Goal: Check status: Check status

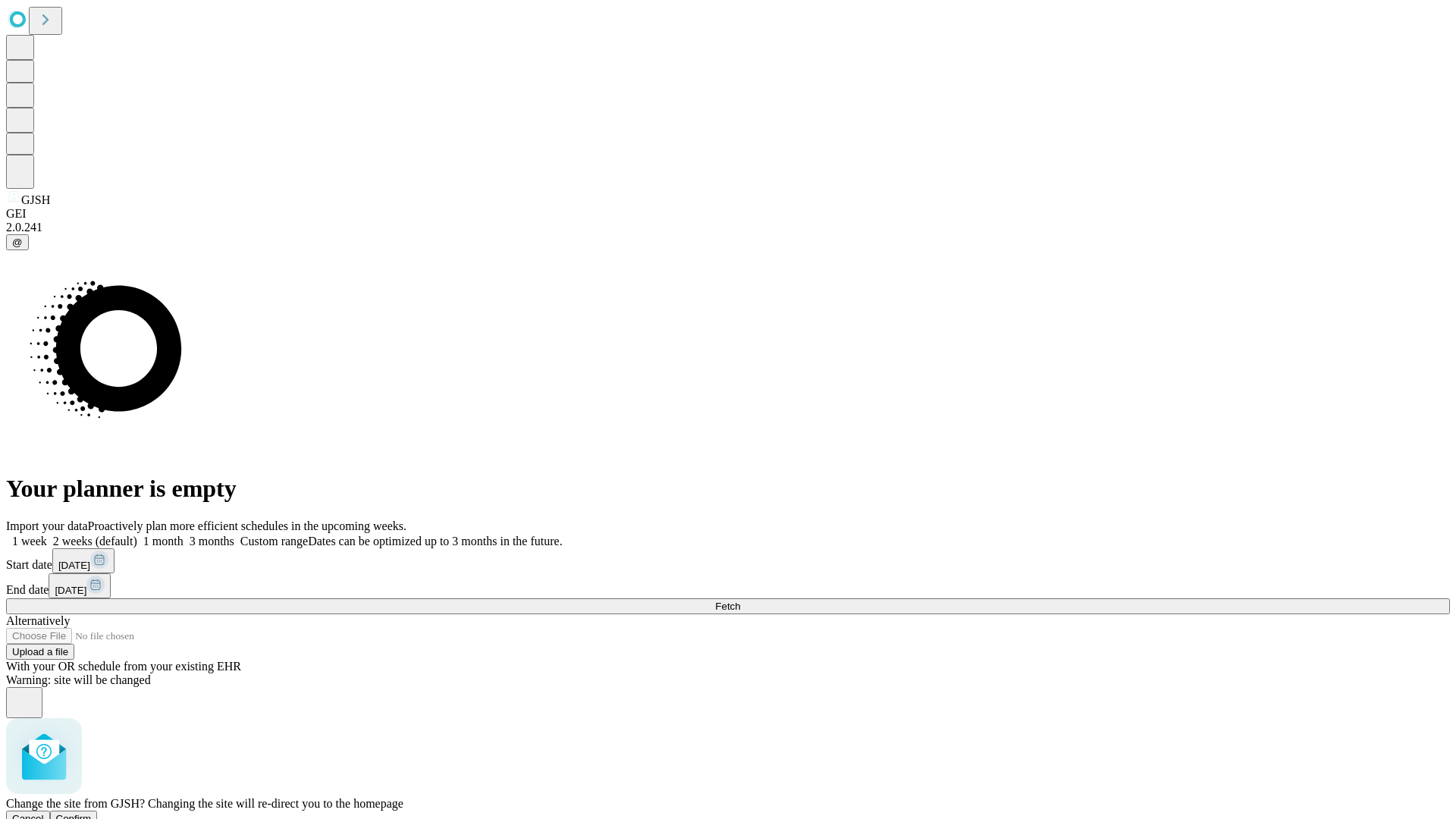
click at [92, 813] on span "Confirm" at bounding box center [74, 818] width 35 height 11
click at [184, 535] on label "1 month" at bounding box center [161, 541] width 46 height 13
click at [740, 601] on span "Fetch" at bounding box center [727, 606] width 25 height 11
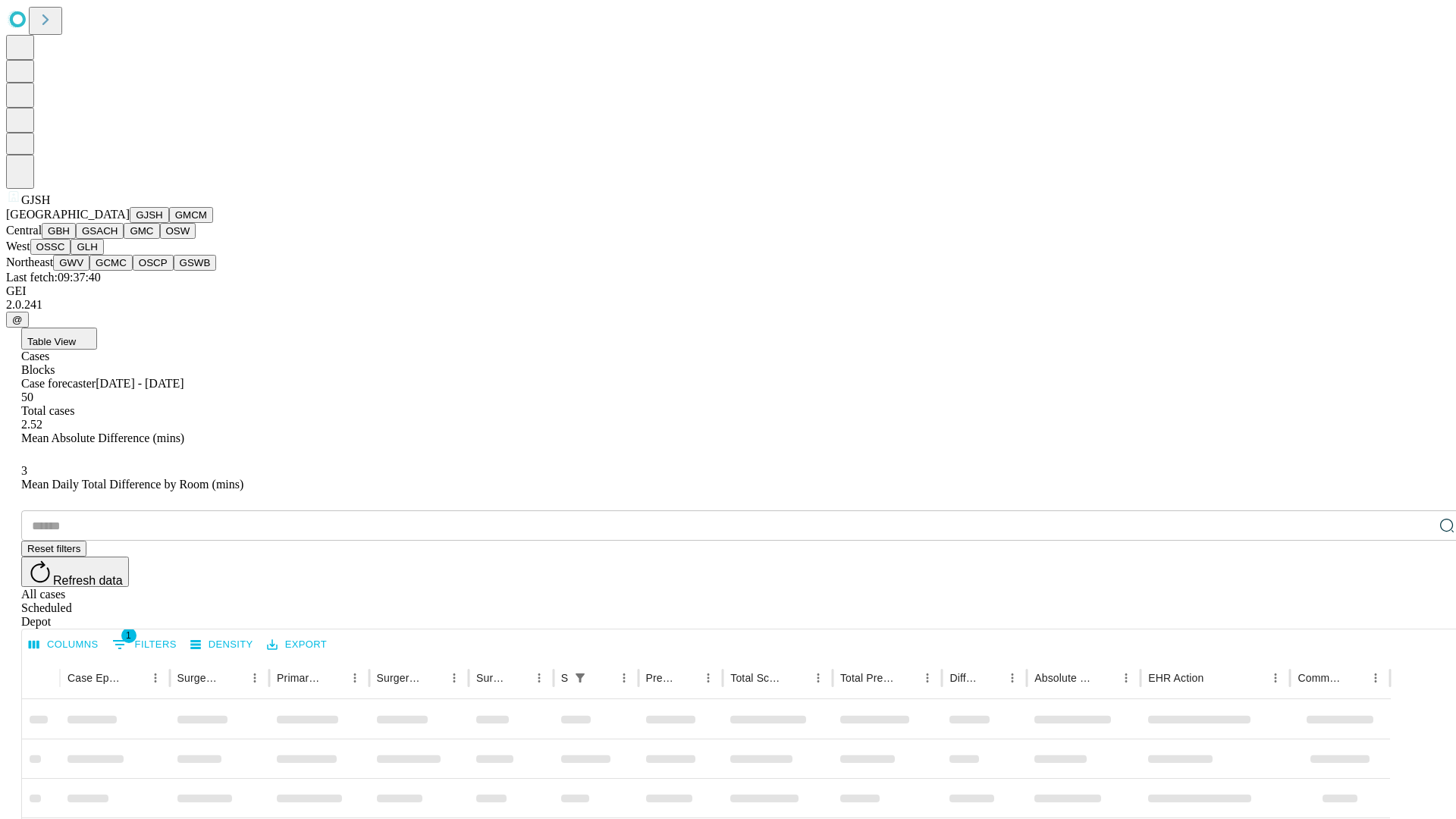
click at [169, 223] on button "GMCM" at bounding box center [191, 215] width 44 height 16
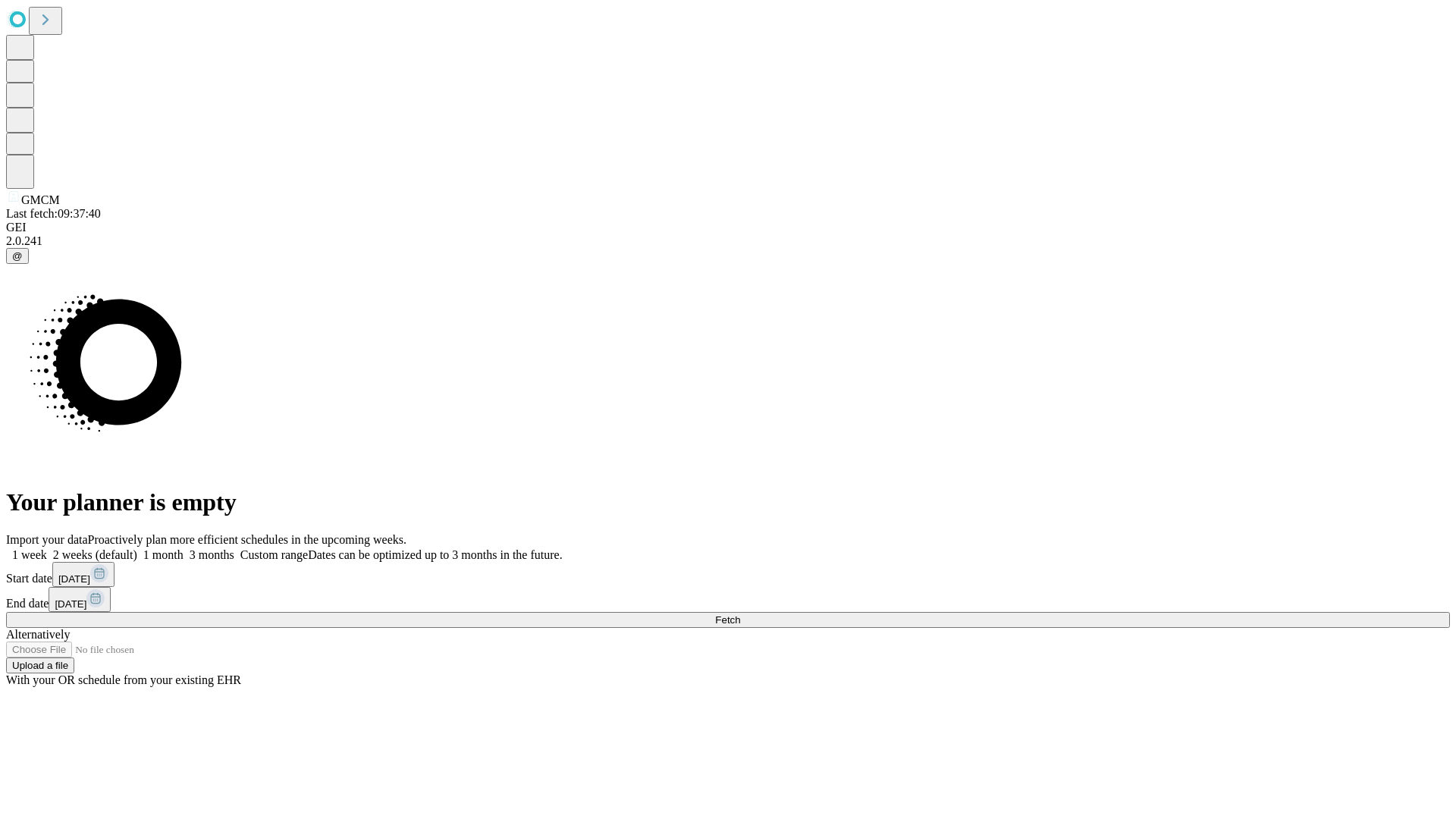
click at [184, 548] on label "1 month" at bounding box center [161, 554] width 46 height 13
click at [740, 614] on span "Fetch" at bounding box center [727, 620] width 25 height 11
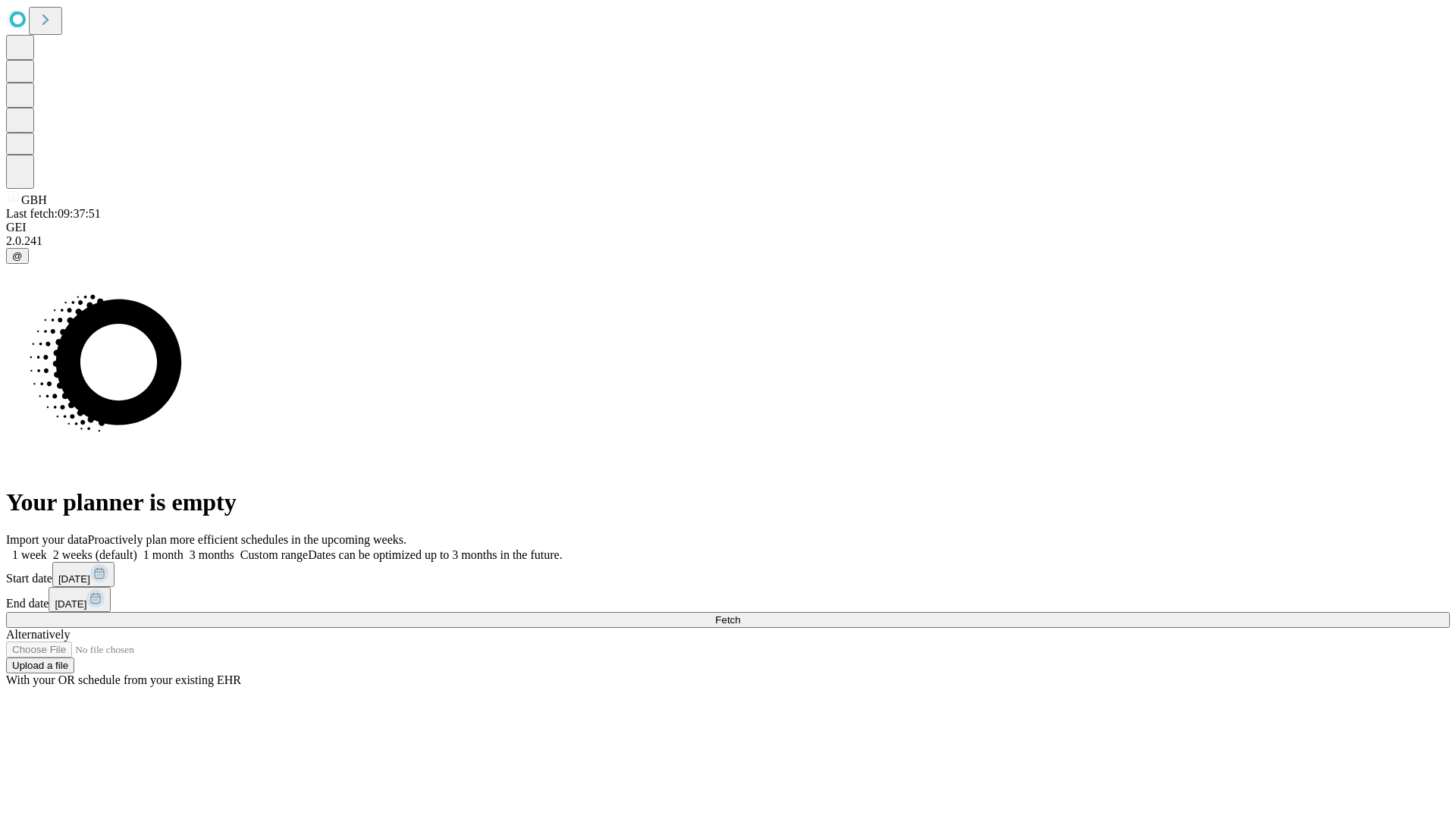
click at [740, 614] on span "Fetch" at bounding box center [727, 620] width 25 height 11
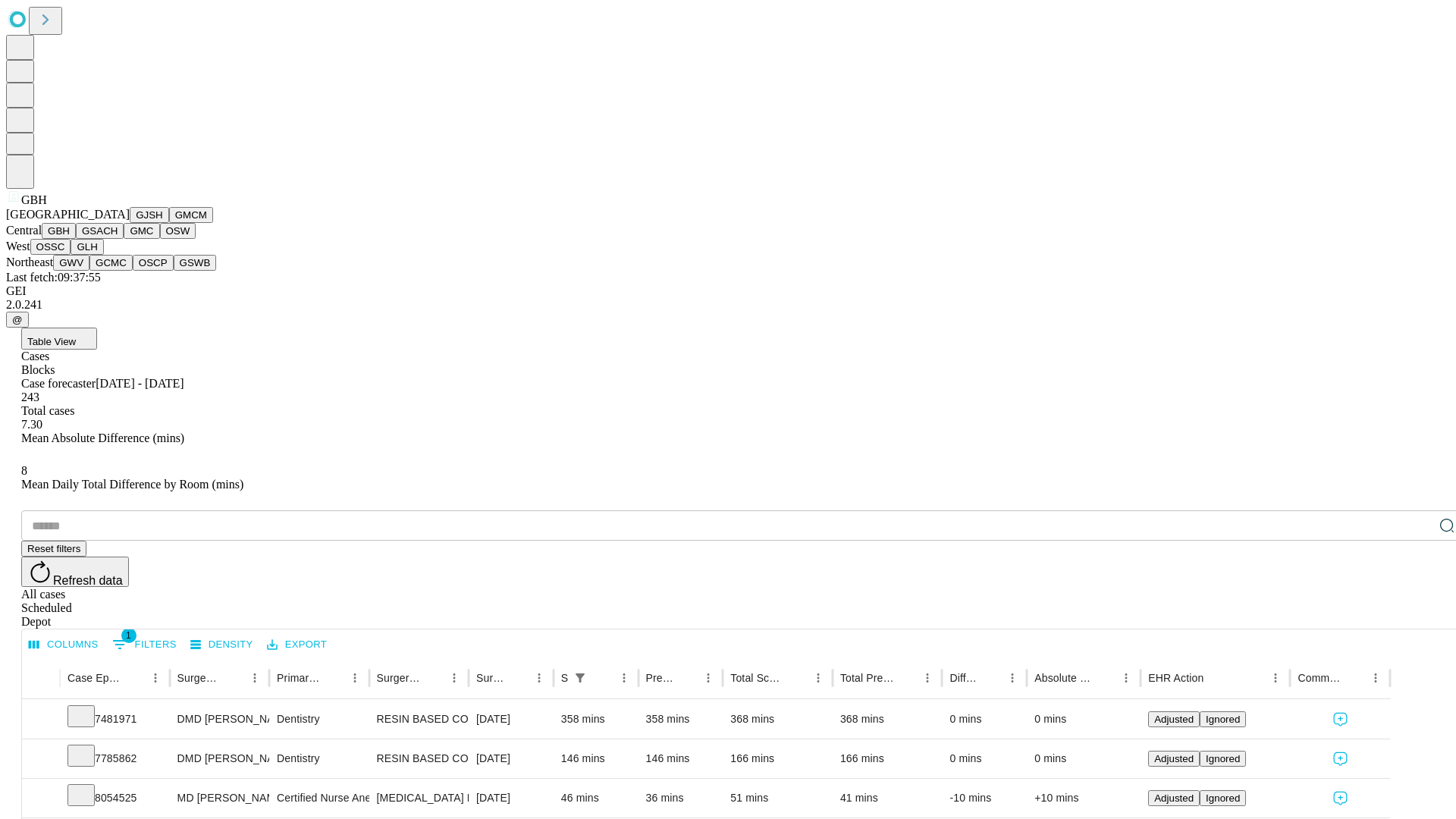
click at [117, 239] on button "GSACH" at bounding box center [100, 231] width 48 height 16
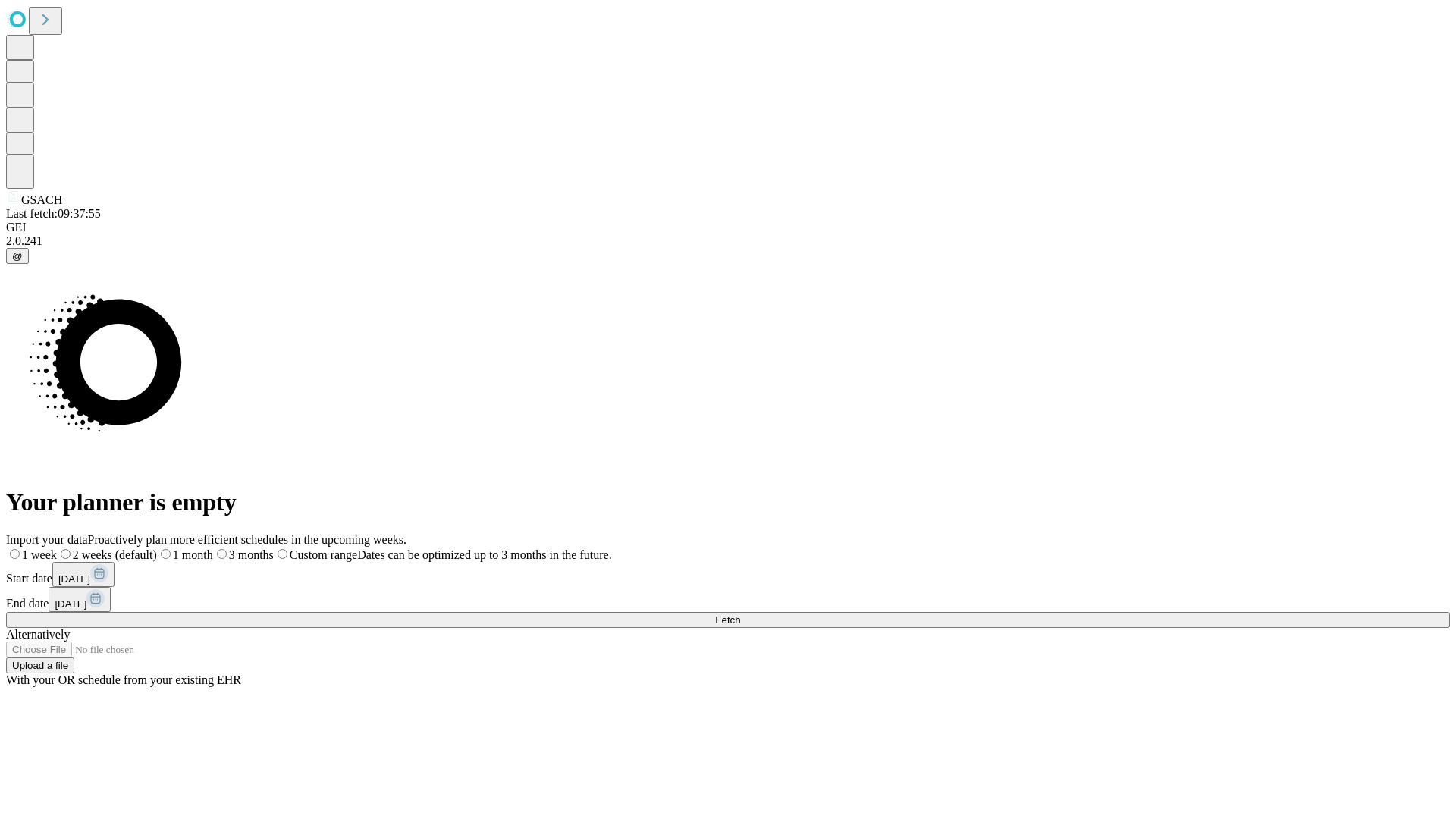
click at [214, 548] on label "1 month" at bounding box center [185, 554] width 56 height 13
click at [740, 614] on span "Fetch" at bounding box center [727, 620] width 25 height 11
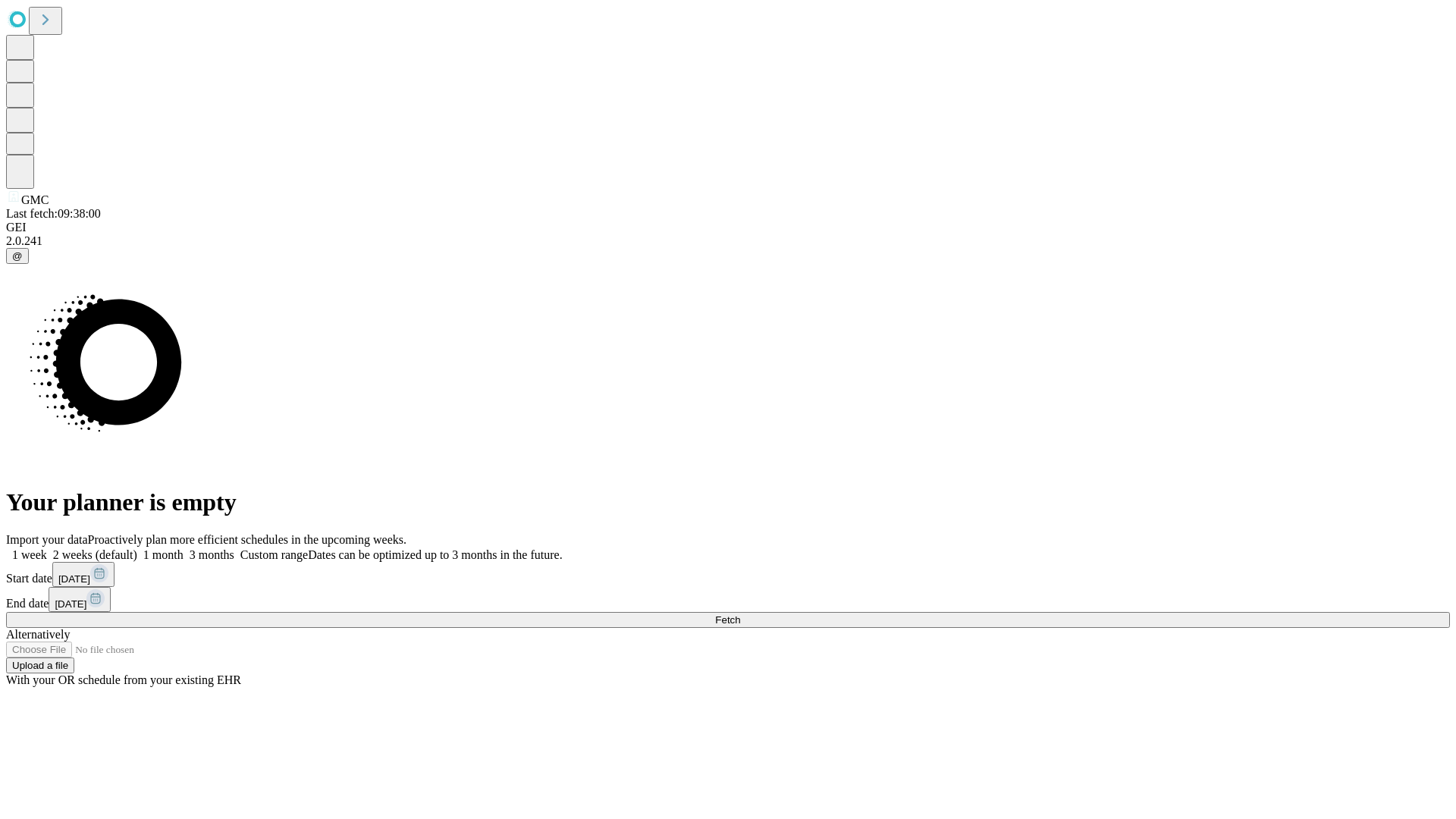
click at [184, 548] on label "1 month" at bounding box center [161, 554] width 46 height 13
click at [740, 614] on span "Fetch" at bounding box center [727, 620] width 25 height 11
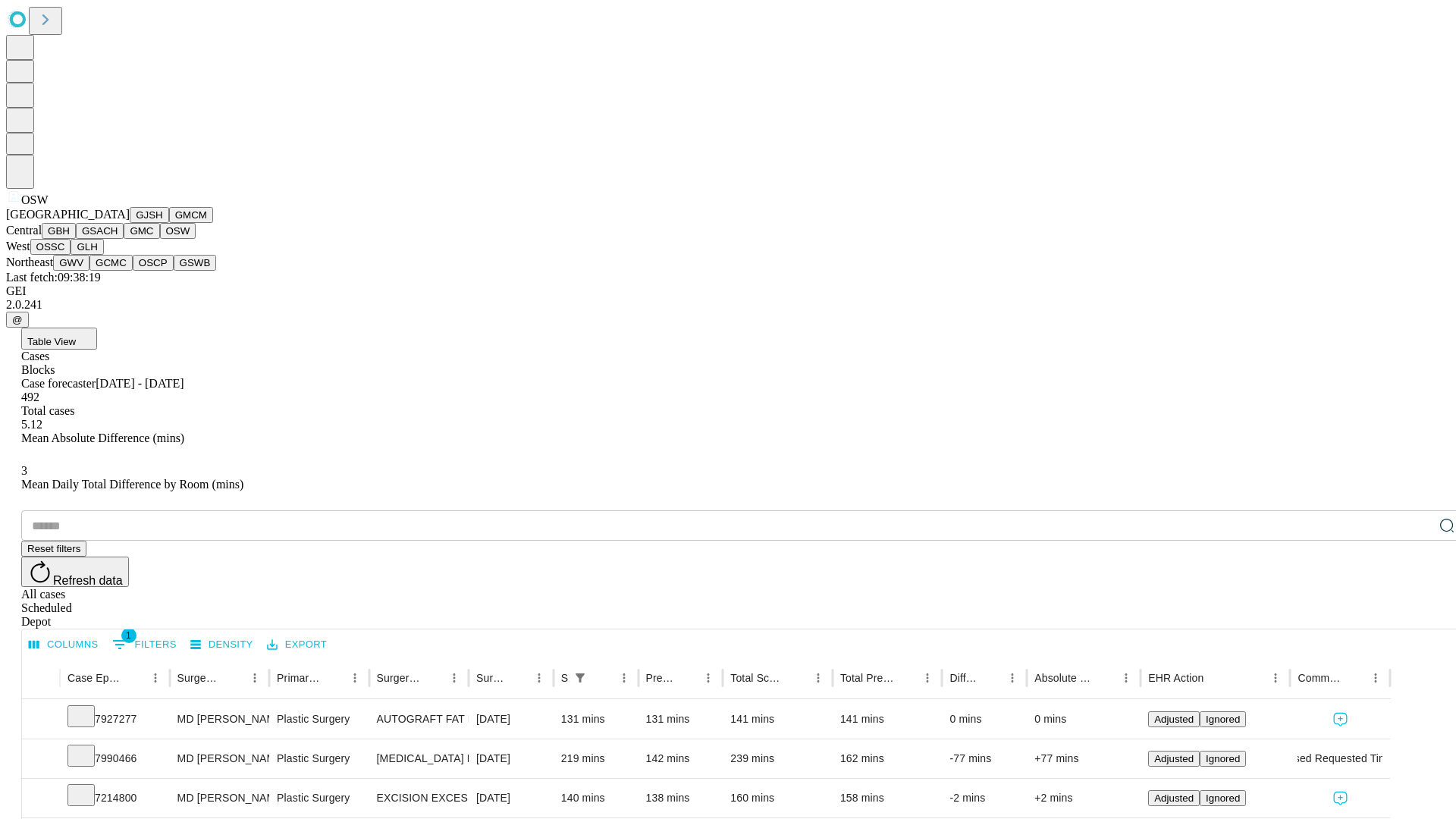
click at [71, 255] on button "OSSC" at bounding box center [50, 247] width 41 height 16
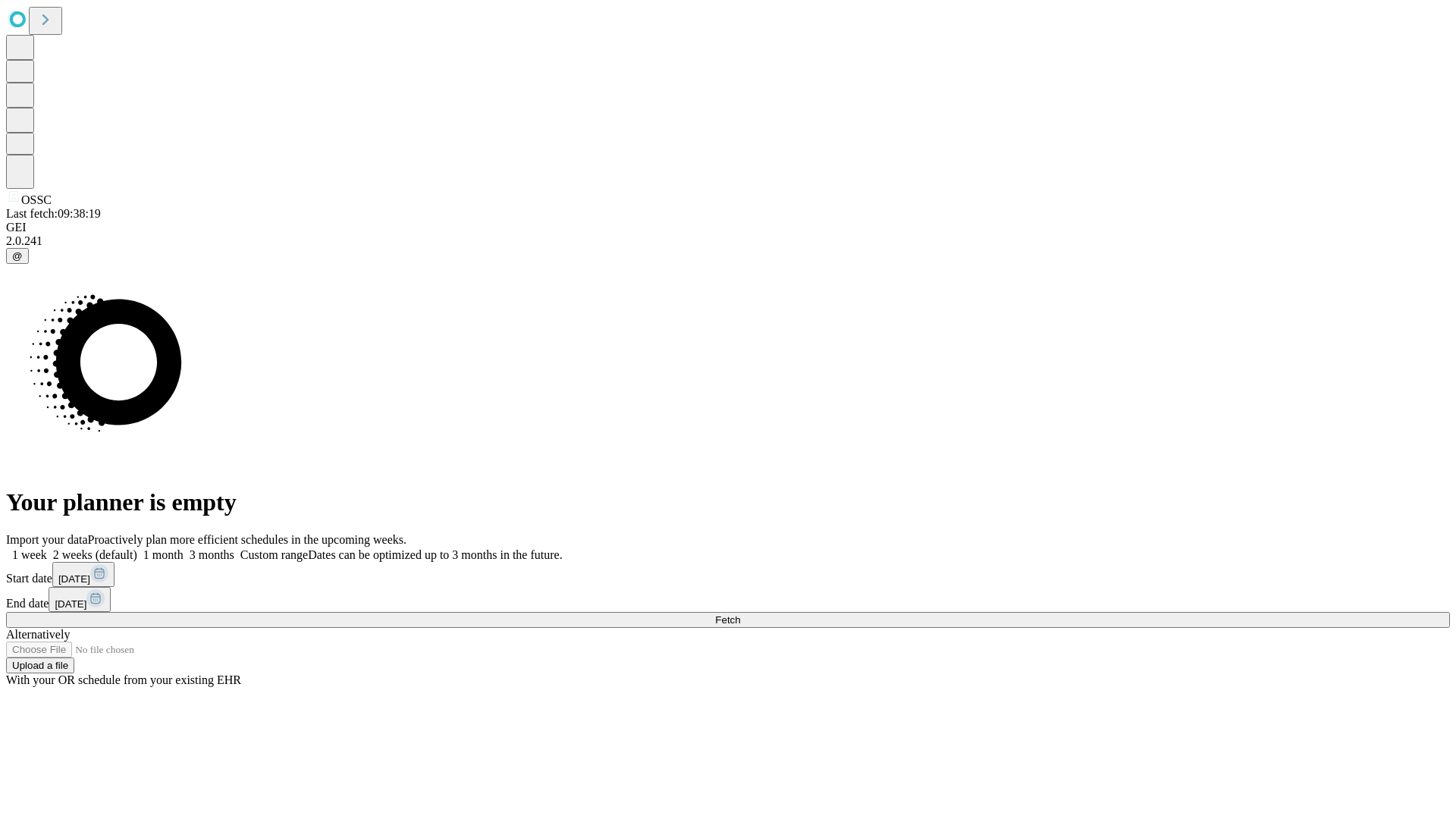
click at [184, 548] on label "1 month" at bounding box center [161, 554] width 46 height 13
click at [740, 614] on span "Fetch" at bounding box center [727, 620] width 25 height 11
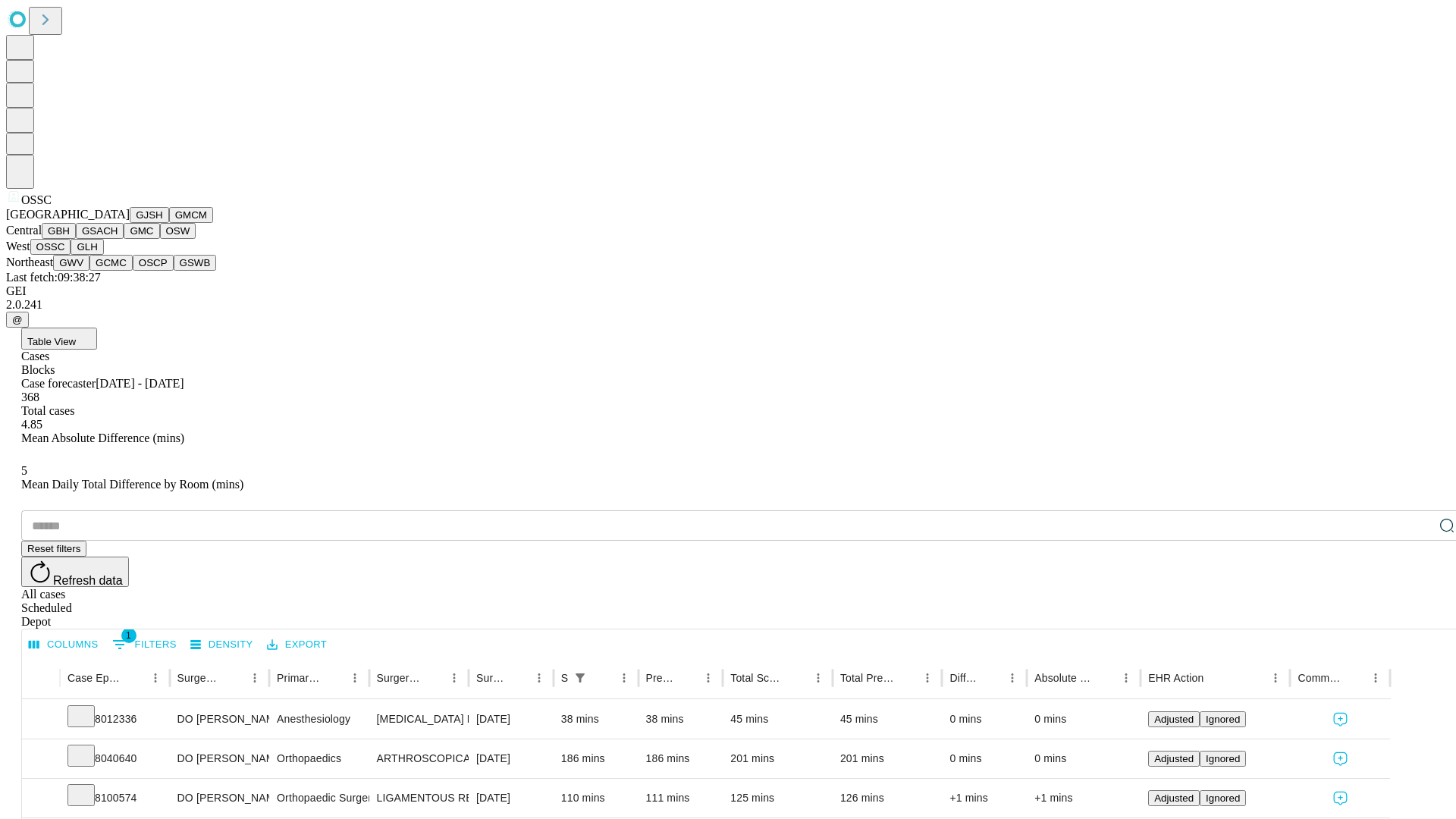
click at [103, 255] on button "GLH" at bounding box center [86, 247] width 33 height 16
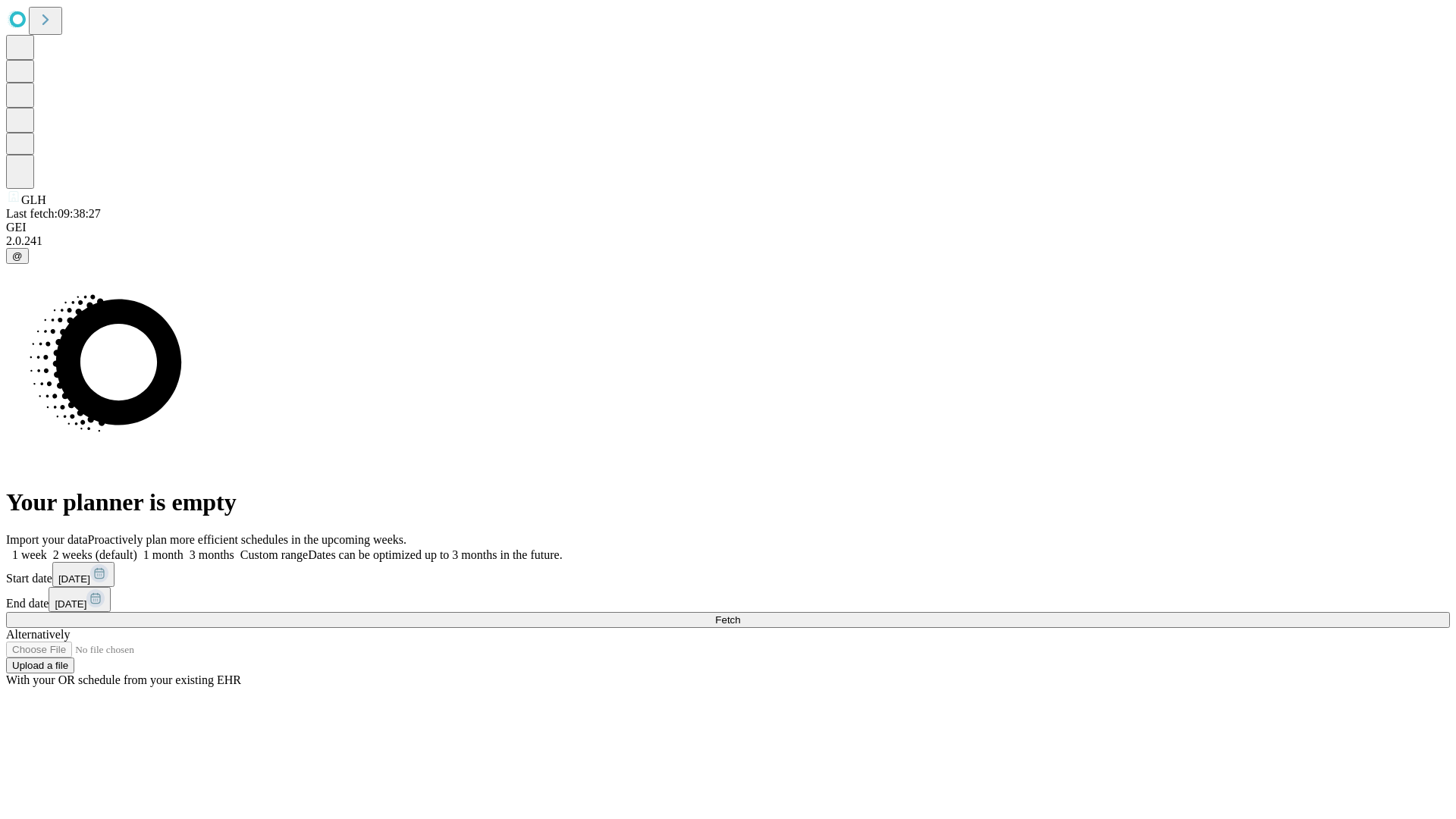
click at [740, 614] on span "Fetch" at bounding box center [727, 620] width 25 height 11
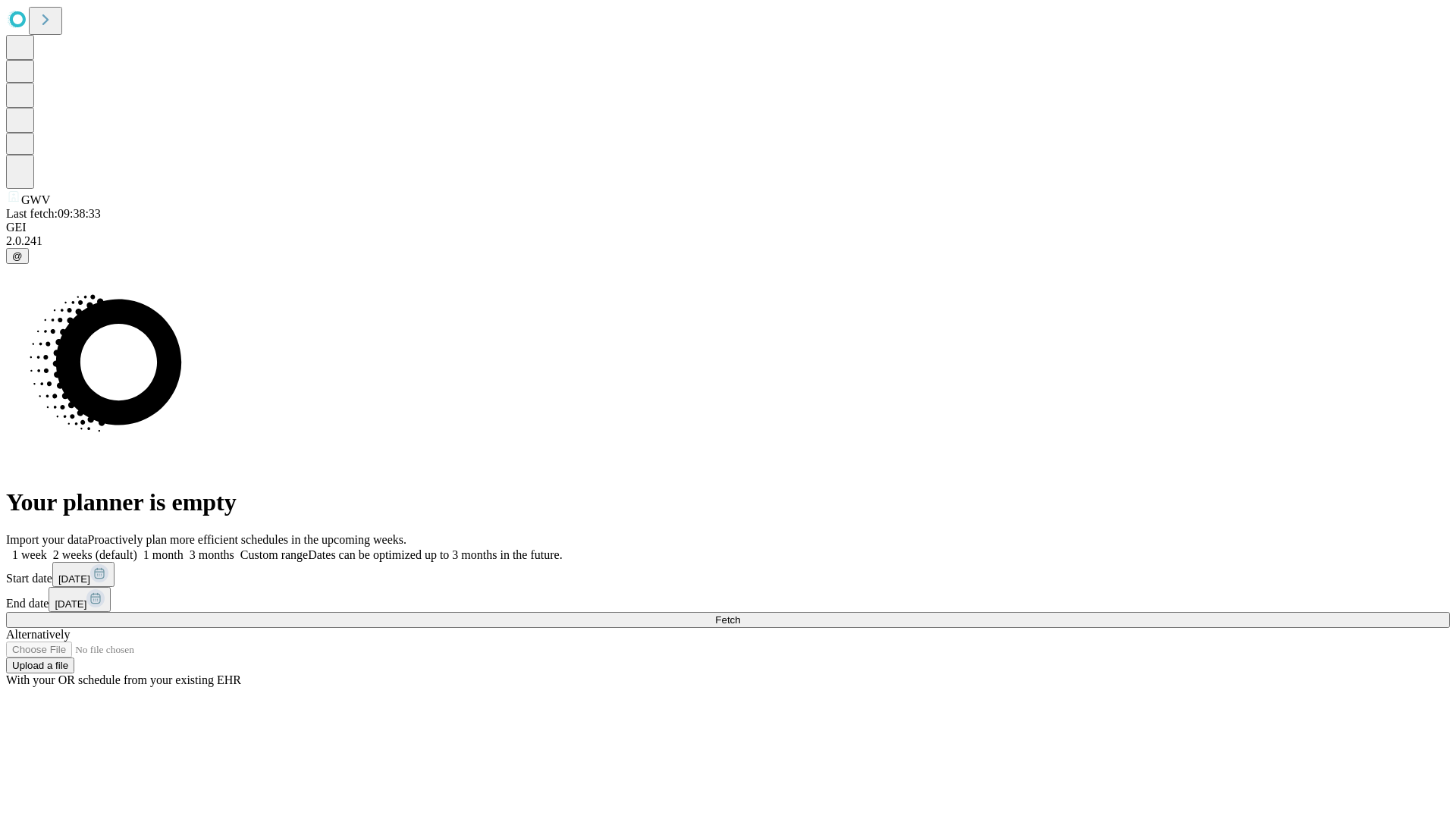
click at [184, 548] on label "1 month" at bounding box center [161, 554] width 46 height 13
click at [740, 614] on span "Fetch" at bounding box center [727, 620] width 25 height 11
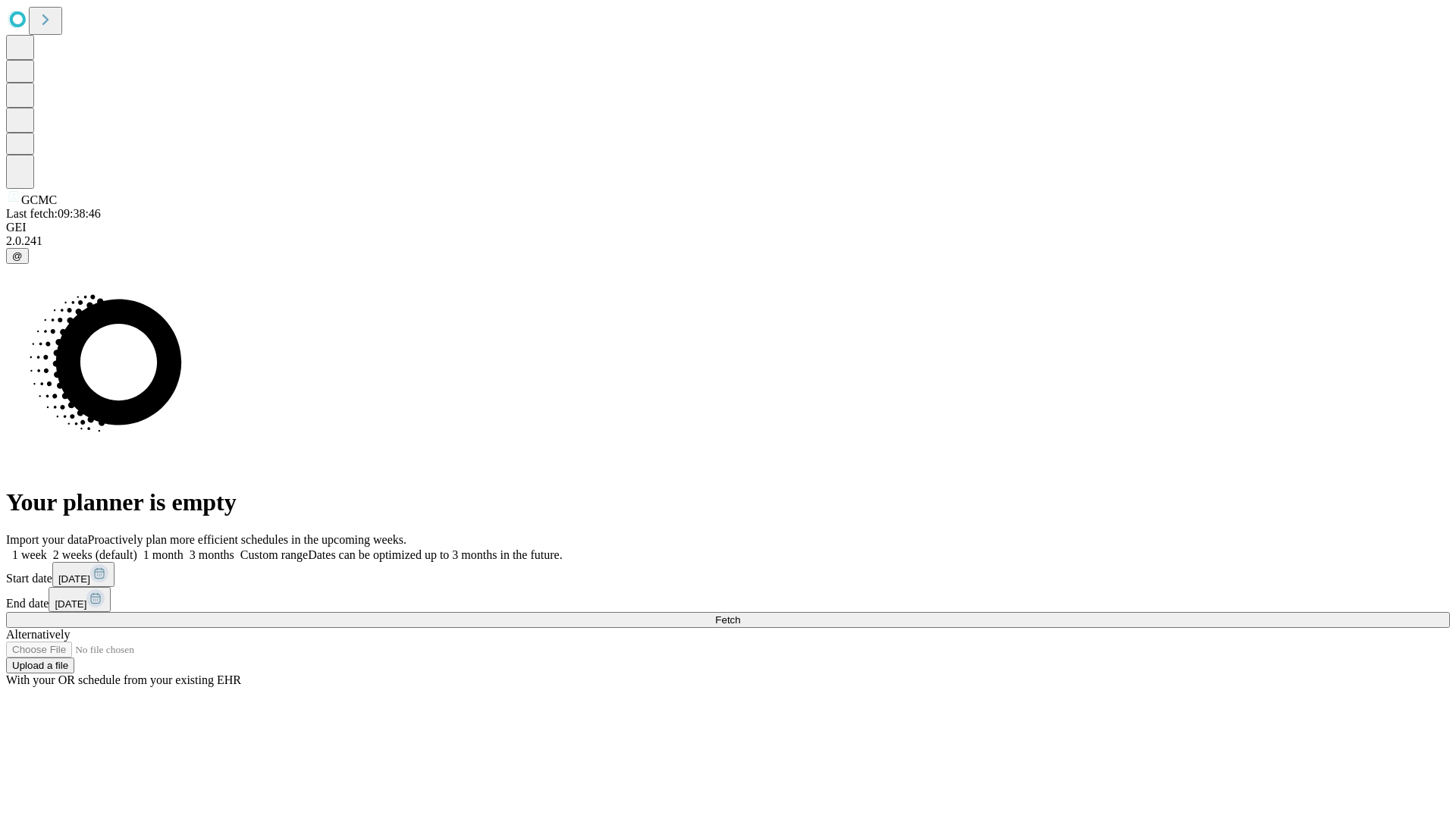
click at [740, 614] on span "Fetch" at bounding box center [727, 620] width 25 height 11
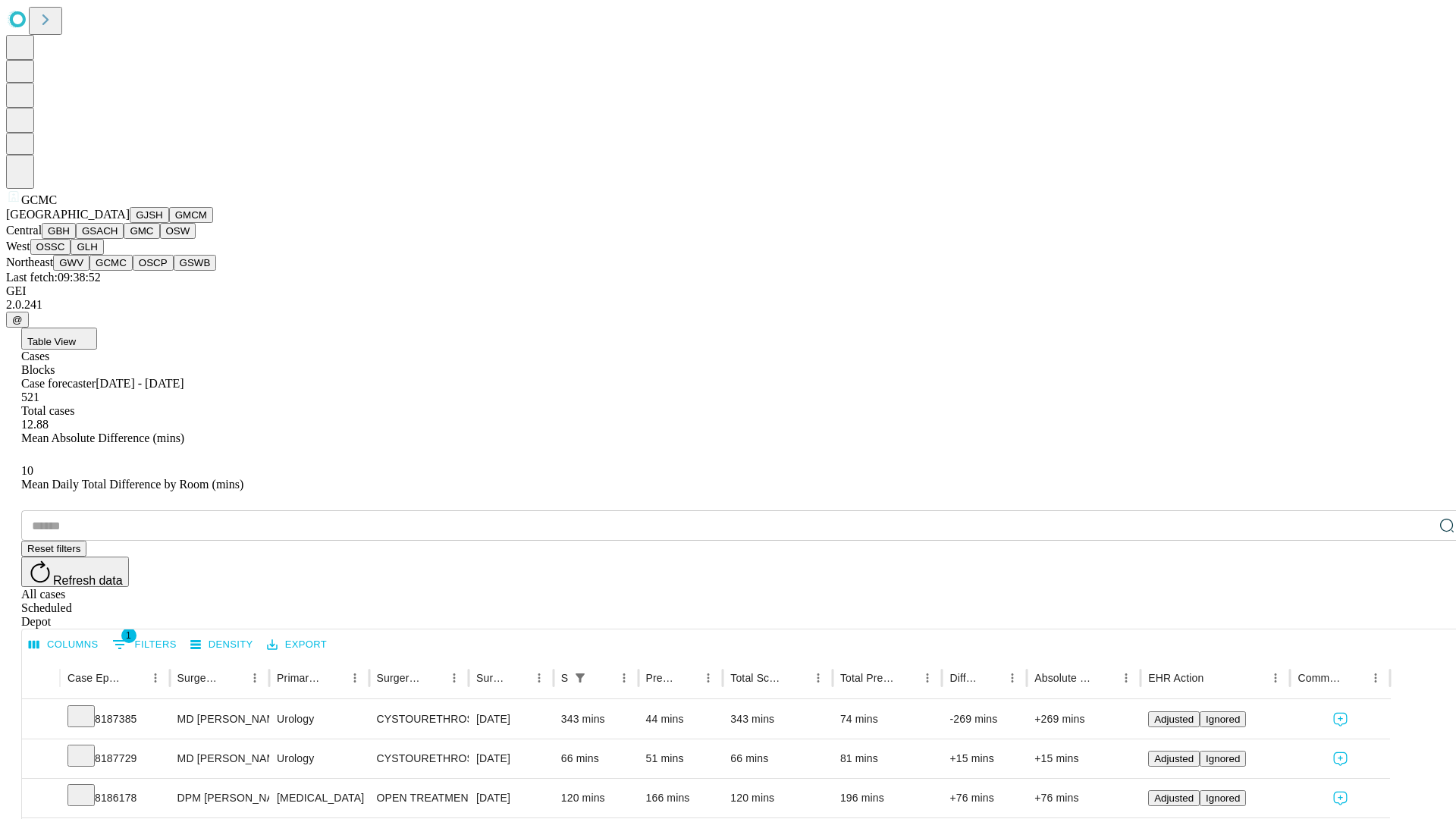
click at [132, 271] on button "OSCP" at bounding box center [153, 263] width 41 height 16
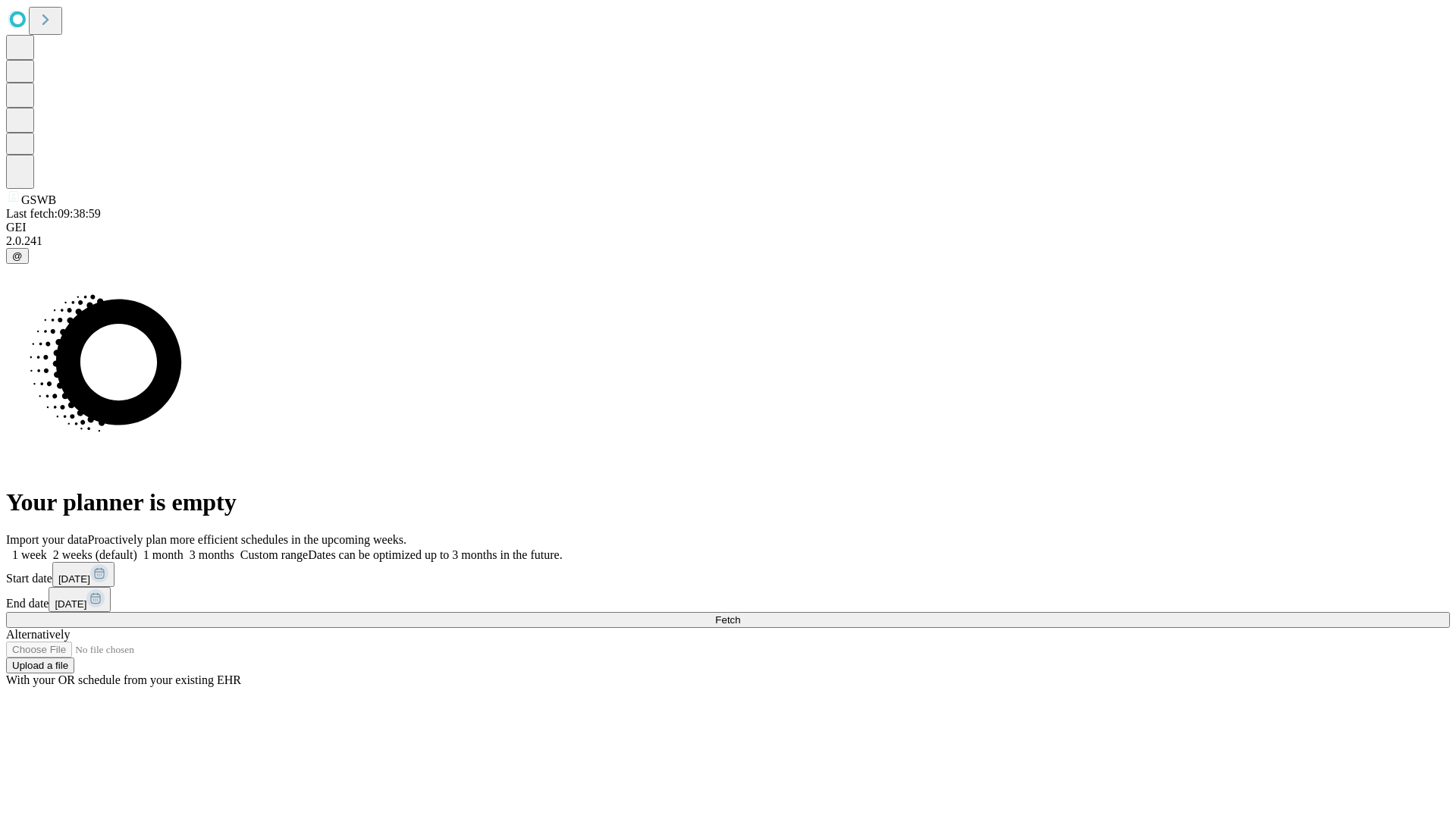
click at [184, 548] on label "1 month" at bounding box center [161, 554] width 46 height 13
click at [740, 614] on span "Fetch" at bounding box center [727, 620] width 25 height 11
